Goal: Task Accomplishment & Management: Use online tool/utility

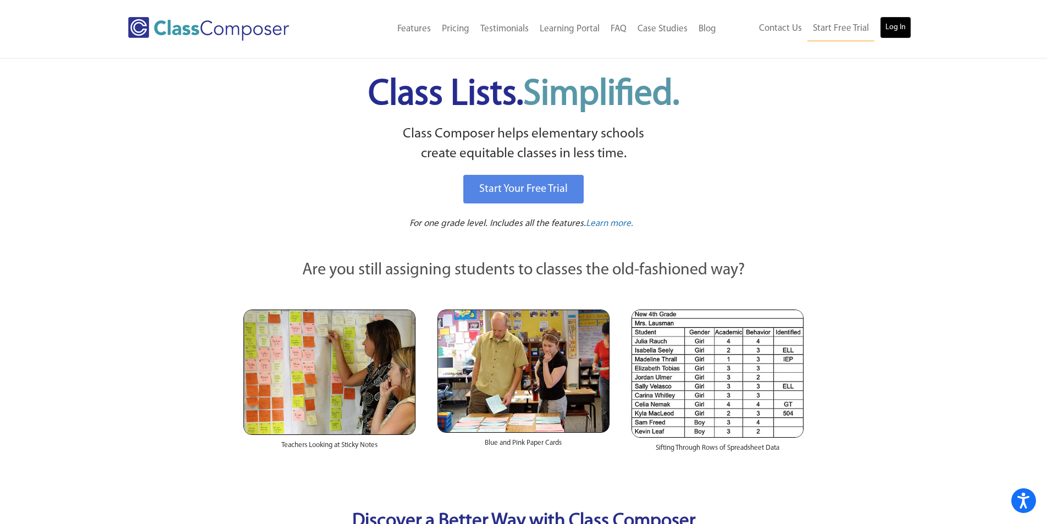
click at [893, 18] on link "Log In" at bounding box center [895, 27] width 31 height 22
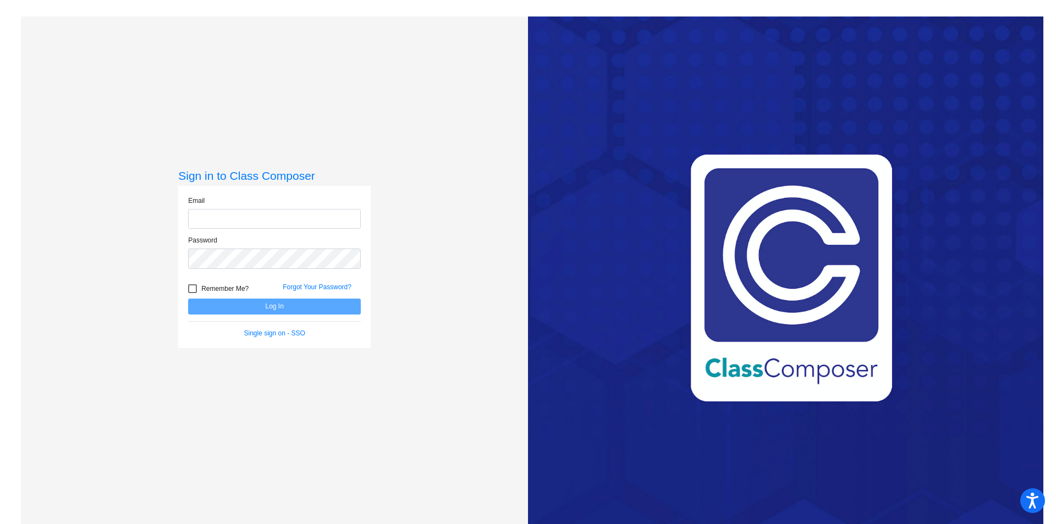
type input "[EMAIL_ADDRESS][DOMAIN_NAME]"
click at [259, 309] on button "Log In" at bounding box center [274, 307] width 173 height 16
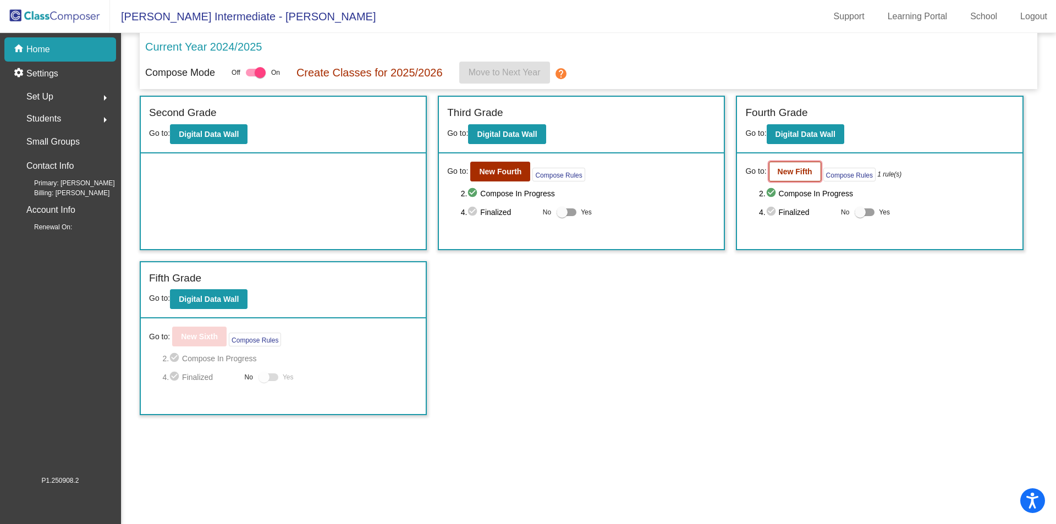
click at [792, 169] on b "New Fifth" at bounding box center [794, 171] width 35 height 9
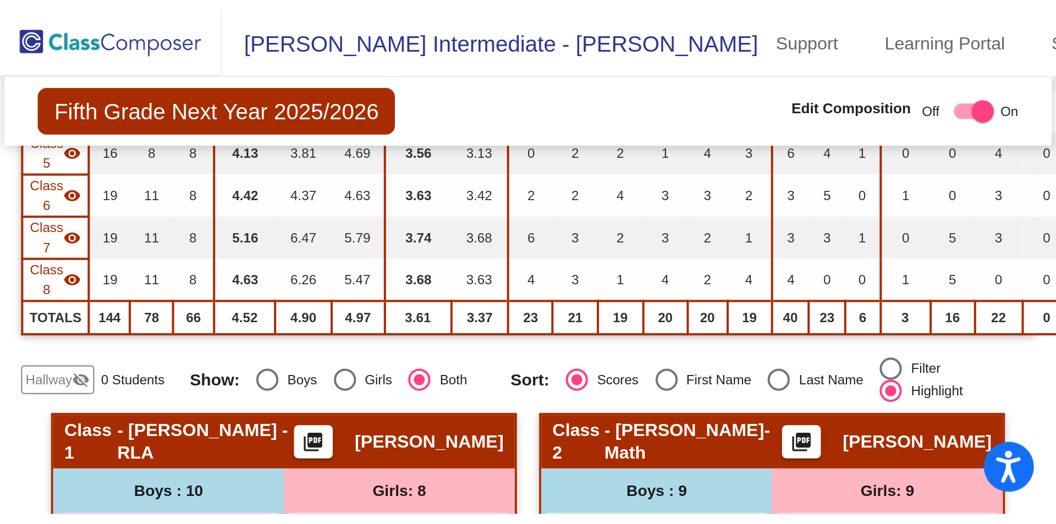
scroll to position [208, 0]
